Goal: Task Accomplishment & Management: Manage account settings

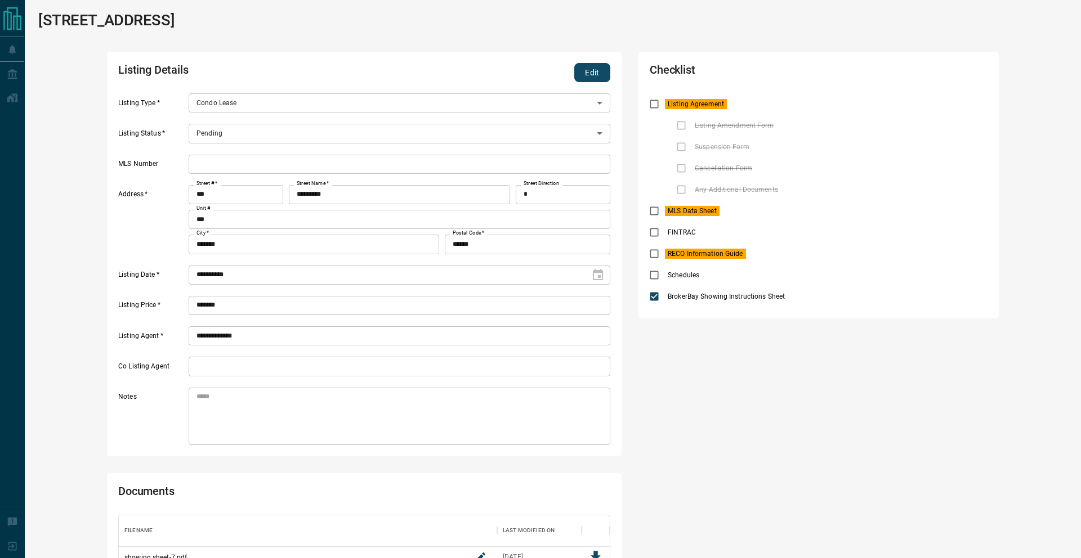
scroll to position [54, 491]
click at [587, 70] on button "Edit" at bounding box center [592, 72] width 36 height 19
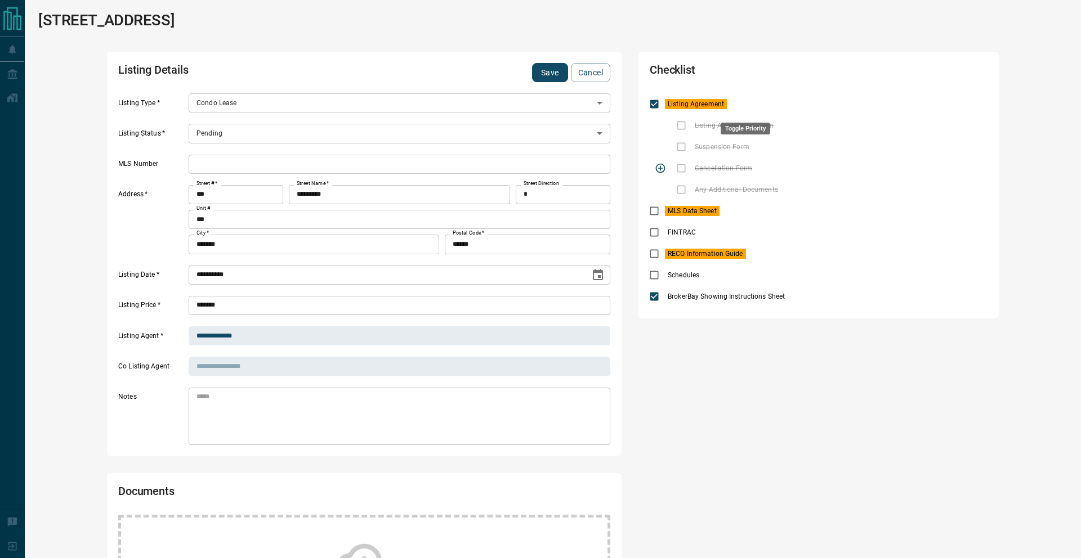
drag, startPoint x: 743, startPoint y: 100, endPoint x: 712, endPoint y: 168, distance: 75.1
click at [743, 100] on icon "priority" at bounding box center [746, 104] width 14 height 14
drag, startPoint x: 735, startPoint y: 213, endPoint x: 714, endPoint y: 214, distance: 20.9
click at [735, 213] on icon "priority" at bounding box center [738, 211] width 14 height 14
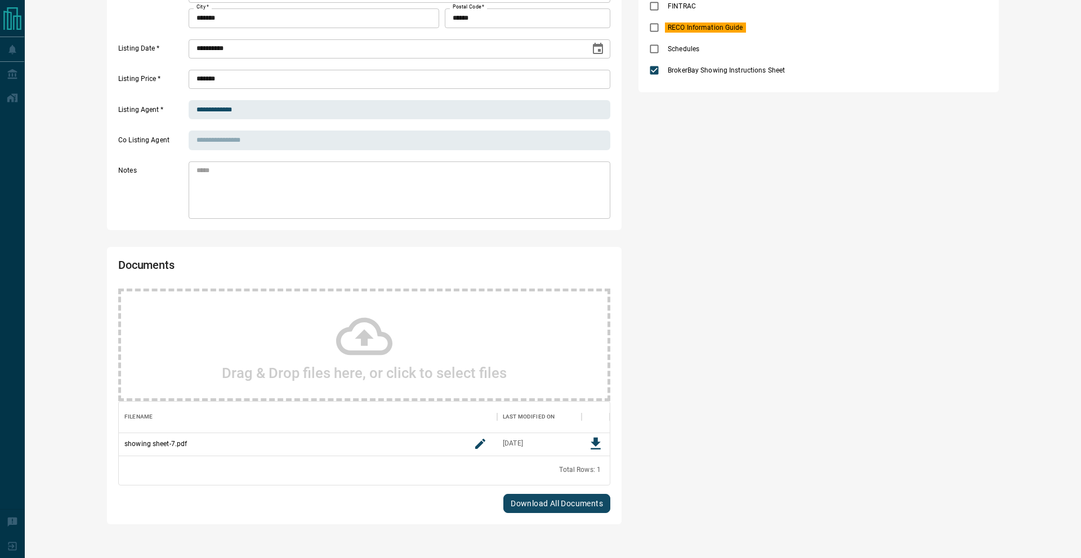
click at [372, 303] on div "Drag & Drop files here, or click to select files" at bounding box center [364, 345] width 492 height 113
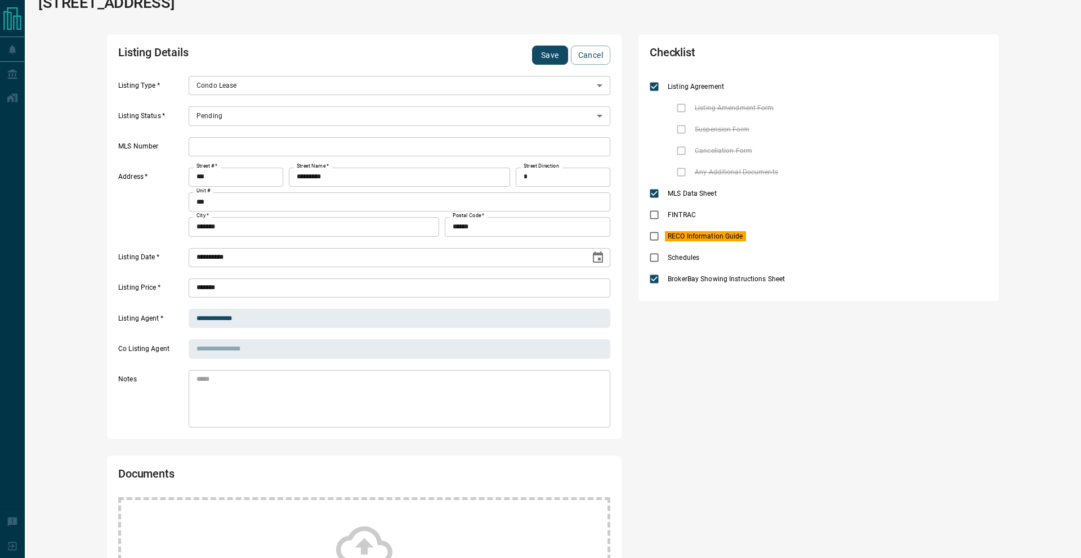
scroll to position [0, 0]
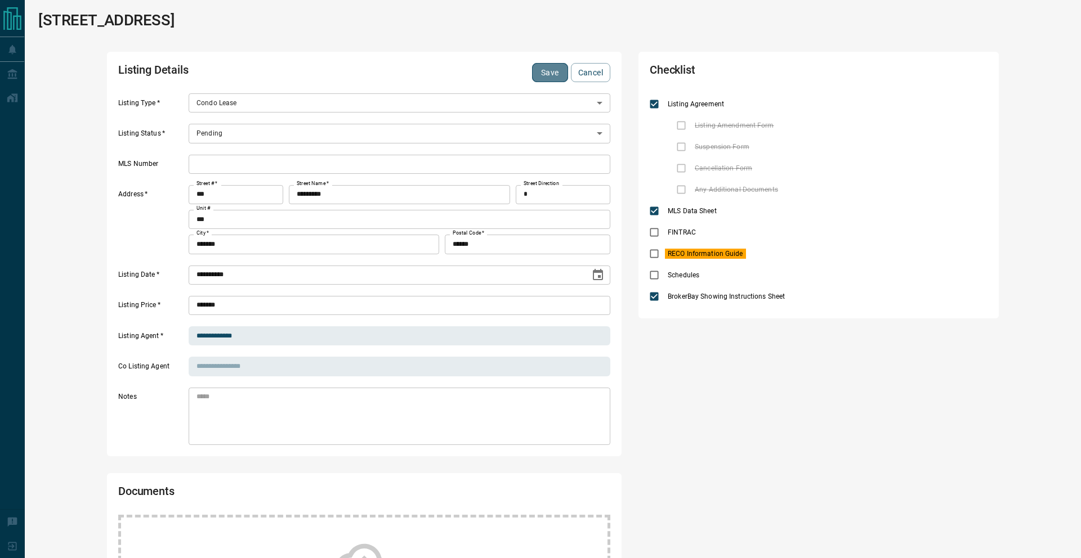
click at [544, 78] on button "Save" at bounding box center [550, 72] width 36 height 19
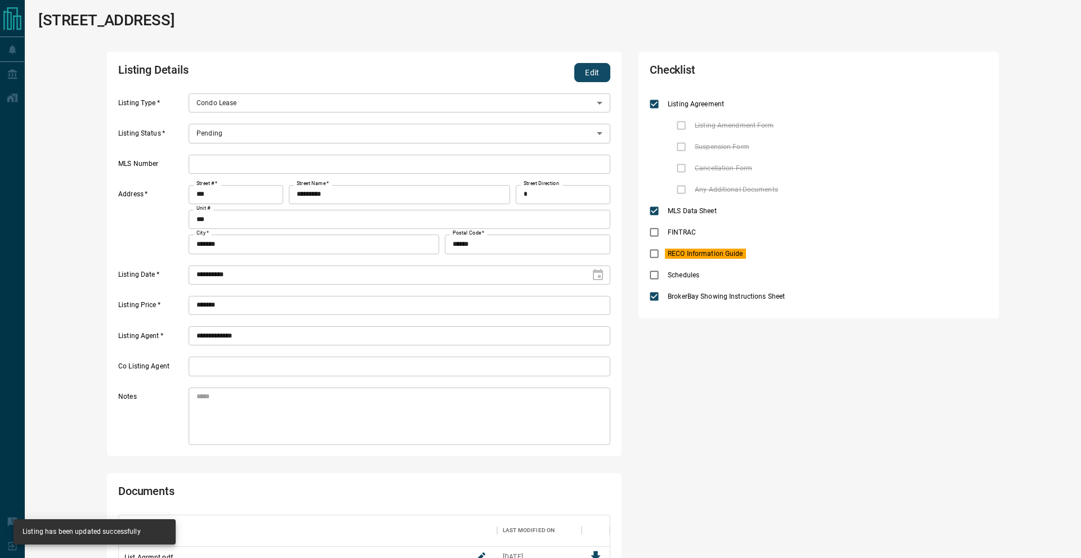
scroll to position [144, 491]
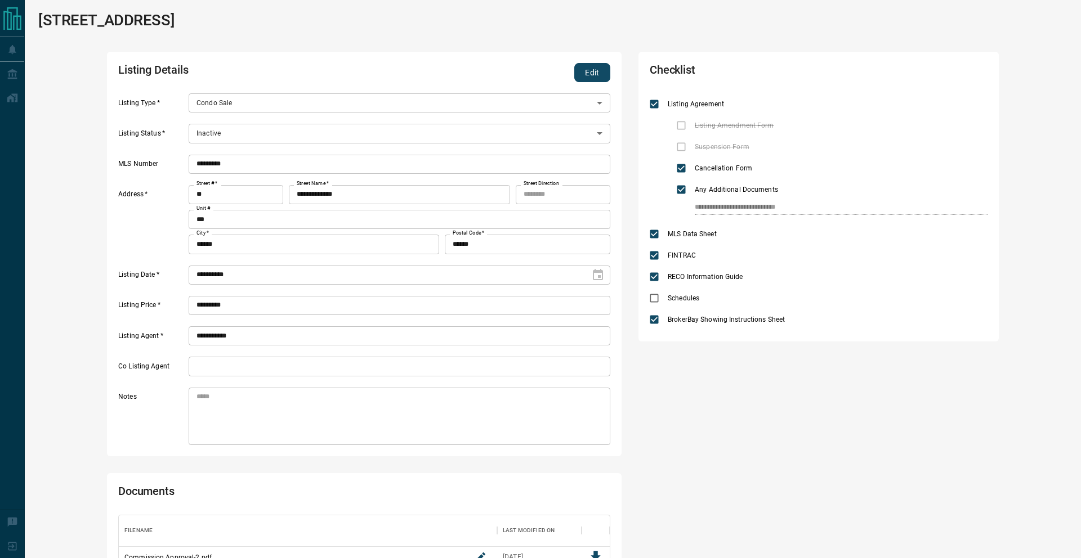
scroll to position [234, 491]
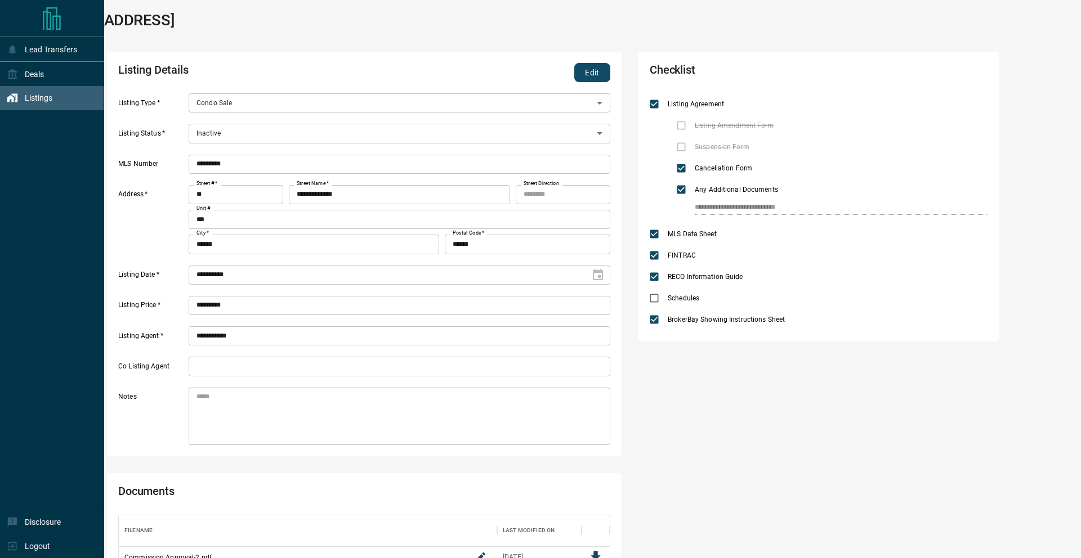
drag, startPoint x: 6, startPoint y: 95, endPoint x: 64, endPoint y: 96, distance: 58.0
click at [6, 95] on div "Listings" at bounding box center [52, 98] width 104 height 24
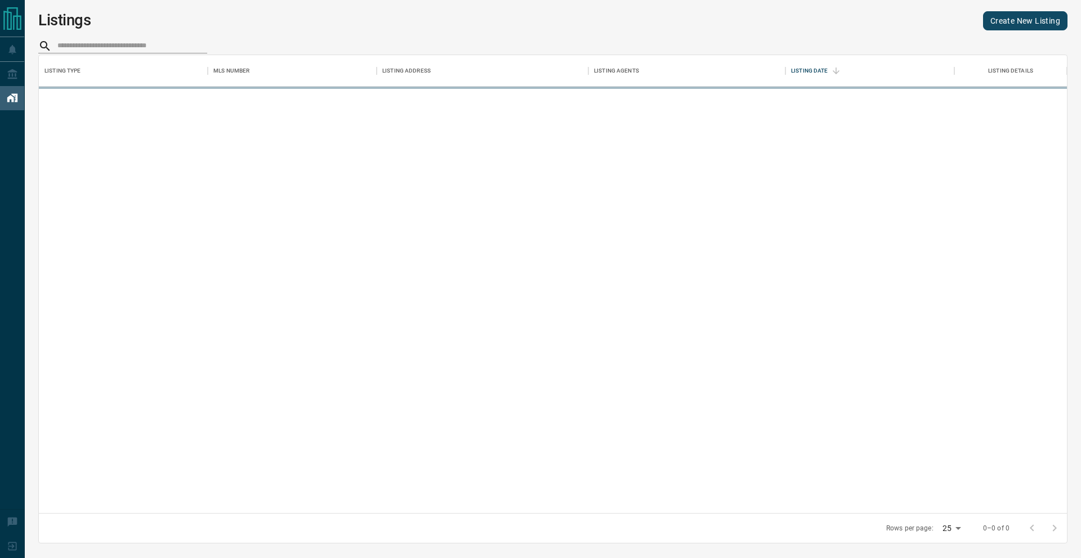
scroll to position [458, 1028]
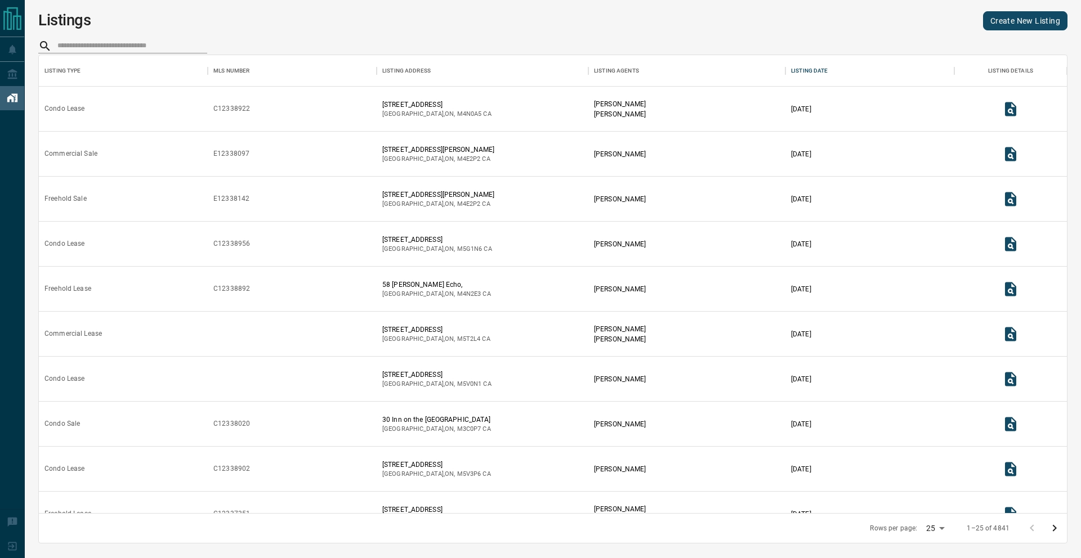
click at [1000, 21] on link "Create New Listing" at bounding box center [1025, 20] width 84 height 19
